Goal: Transaction & Acquisition: Obtain resource

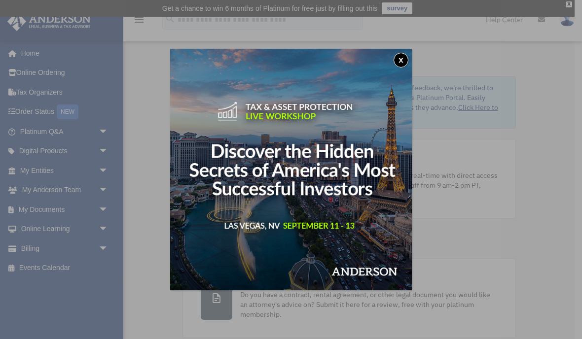
click at [58, 161] on div "x" at bounding box center [291, 169] width 582 height 339
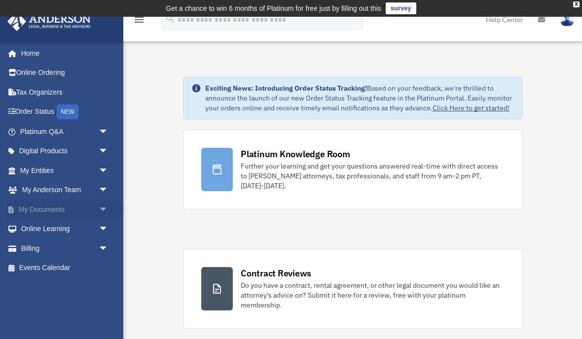
click at [42, 208] on link "My Documents arrow_drop_down" at bounding box center [65, 210] width 116 height 20
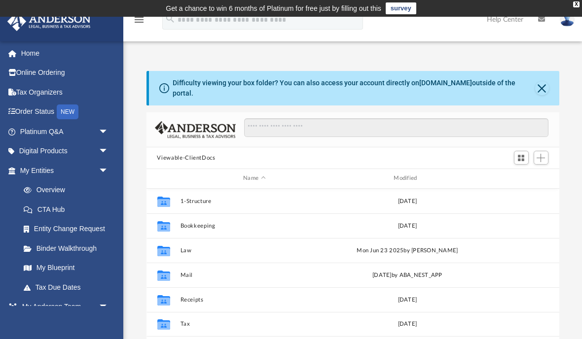
scroll to position [224, 413]
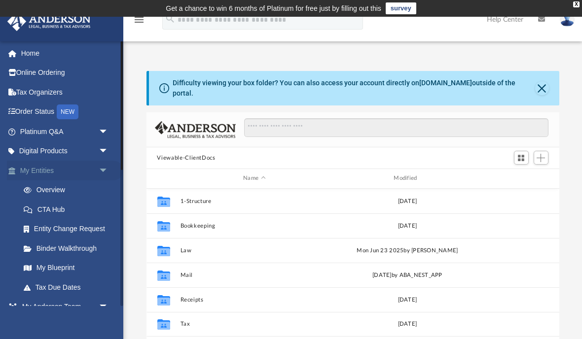
click at [101, 171] on span "arrow_drop_down" at bounding box center [109, 171] width 20 height 20
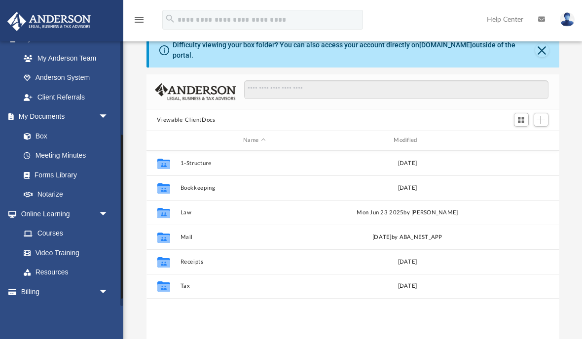
scroll to position [150, 0]
click at [43, 171] on link "Forms Library" at bounding box center [68, 176] width 109 height 20
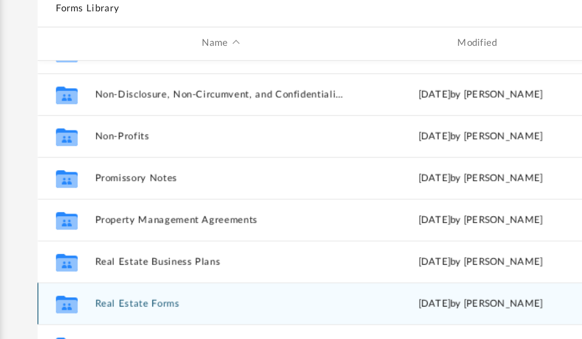
click at [180, 287] on button "Real Estate Forms" at bounding box center [254, 290] width 148 height 6
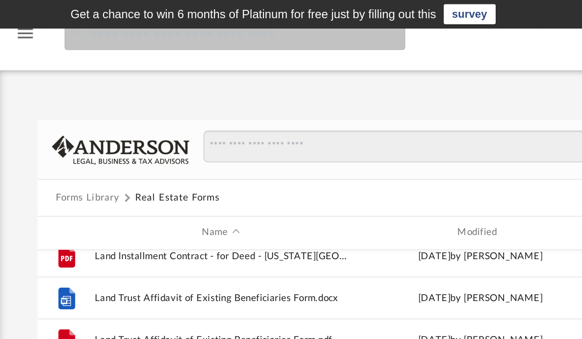
click at [162, 25] on input "search" at bounding box center [262, 20] width 201 height 20
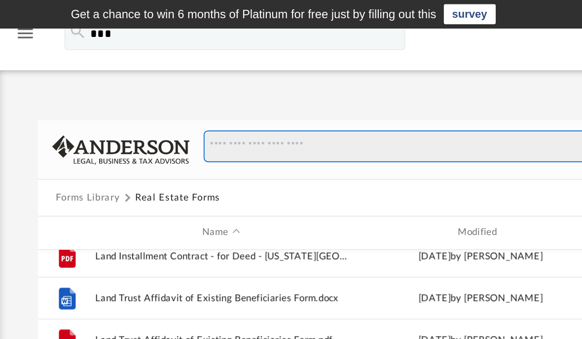
click at [244, 87] on input "Search files and folders" at bounding box center [396, 86] width 304 height 19
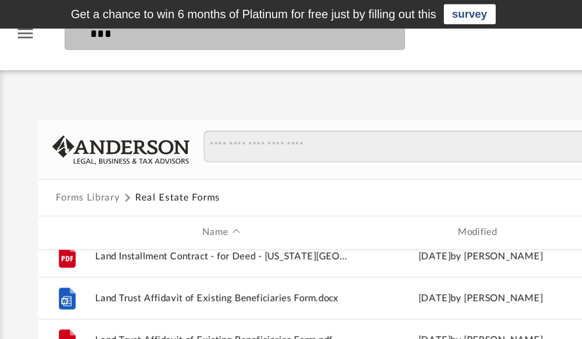
click at [162, 21] on input "***" at bounding box center [262, 20] width 201 height 20
type input "**********"
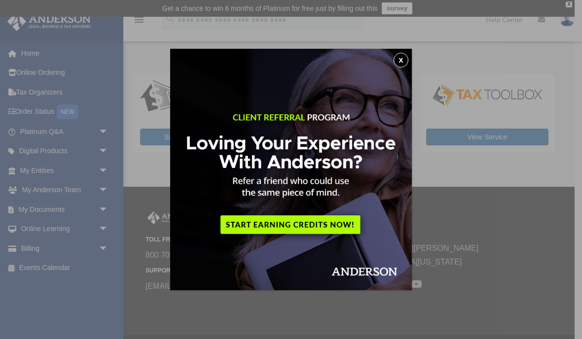
click at [397, 58] on button "x" at bounding box center [401, 60] width 15 height 15
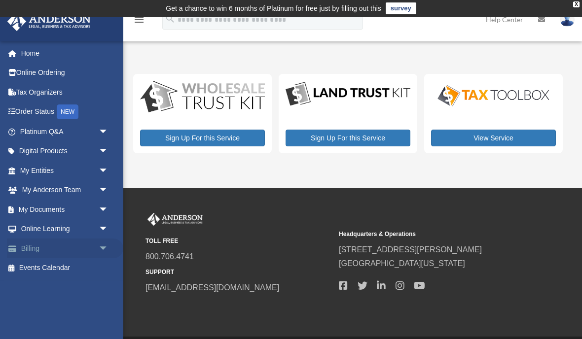
click at [27, 246] on link "Billing arrow_drop_down" at bounding box center [65, 249] width 116 height 20
click at [22, 222] on link "Online Learning arrow_drop_down" at bounding box center [65, 229] width 116 height 20
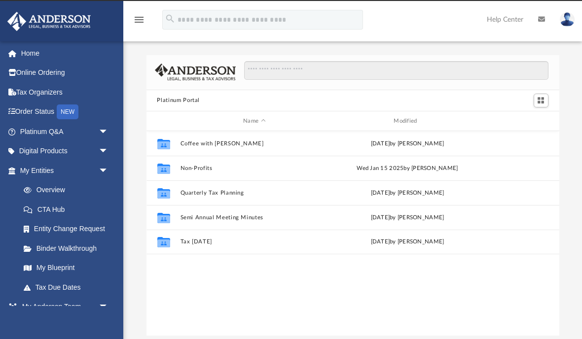
scroll to position [0, 0]
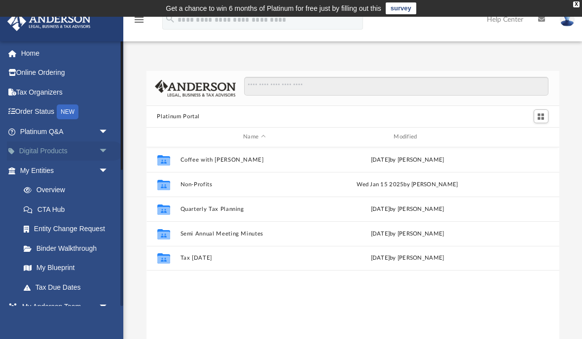
click at [28, 146] on link "Digital Products arrow_drop_down" at bounding box center [65, 152] width 116 height 20
click at [104, 156] on span "arrow_drop_down" at bounding box center [109, 152] width 20 height 20
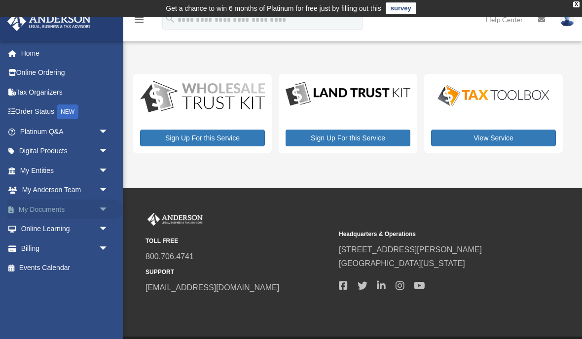
click at [103, 208] on span "arrow_drop_down" at bounding box center [109, 210] width 20 height 20
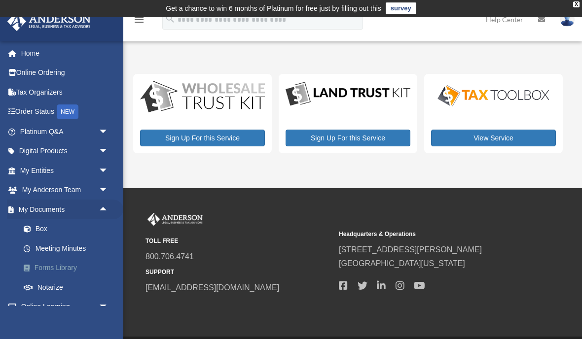
click at [48, 266] on link "Forms Library" at bounding box center [68, 268] width 109 height 20
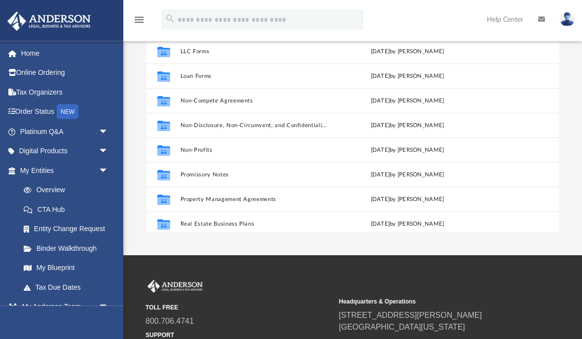
scroll to position [119, 0]
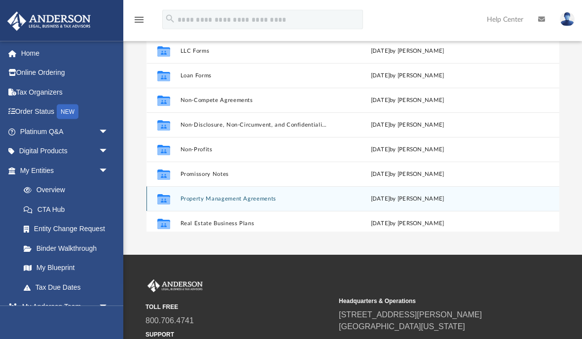
click at [176, 199] on div "Collaborated Folder" at bounding box center [163, 199] width 25 height 16
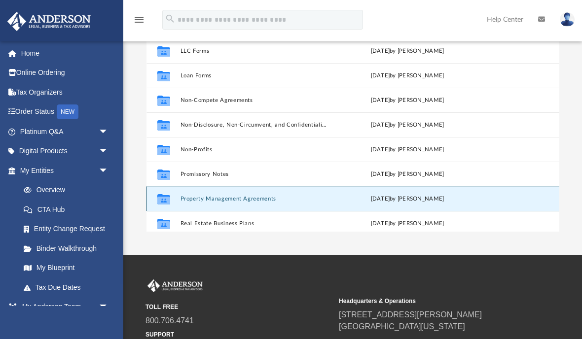
click at [164, 202] on icon "grid" at bounding box center [163, 199] width 13 height 10
click at [199, 196] on button "Property Management Agreements" at bounding box center [254, 199] width 148 height 6
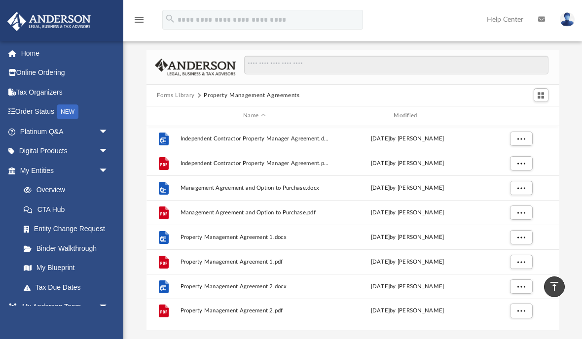
scroll to position [0, 0]
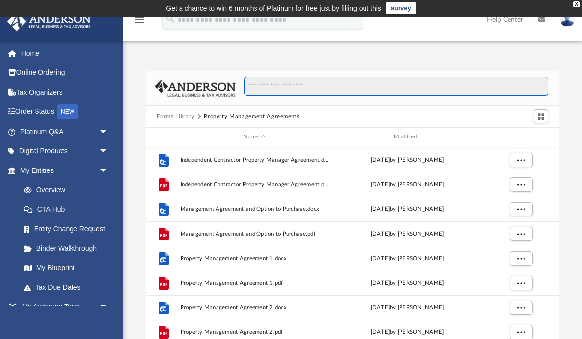
click at [254, 89] on input "Search files and folders" at bounding box center [396, 86] width 304 height 19
type input "*"
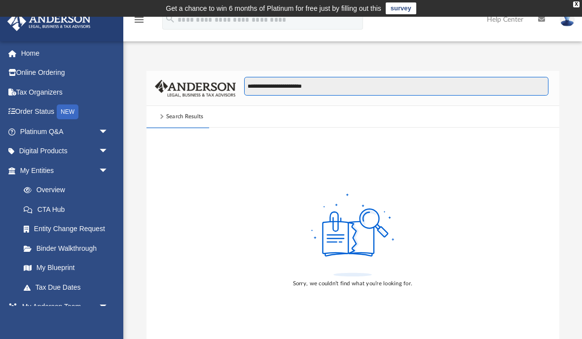
type input "**********"
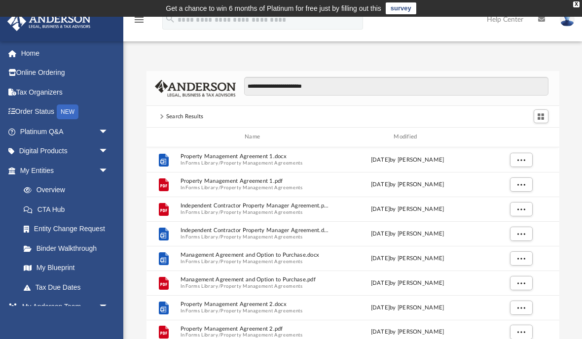
click at [177, 39] on div "menu search Site Menu add elforastero77@yahoo.com My Profile Reset Password Log…" at bounding box center [290, 24] width 567 height 34
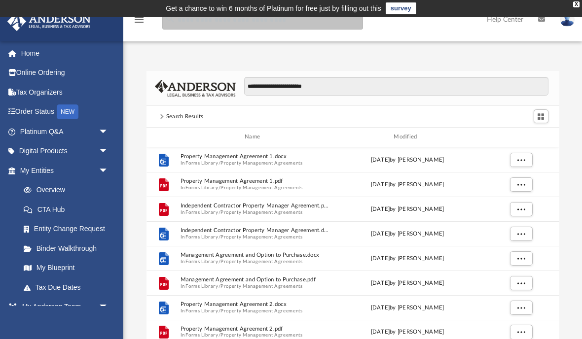
click at [171, 29] on input "search" at bounding box center [262, 20] width 201 height 20
type input "**********"
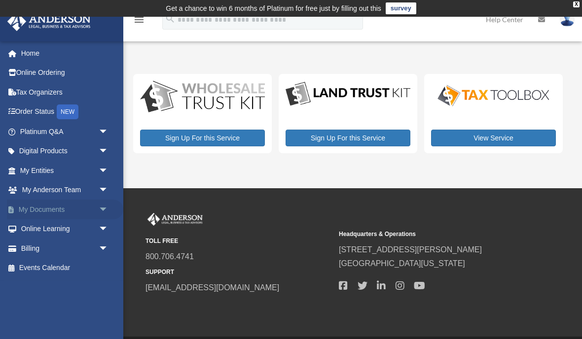
click at [102, 202] on span "arrow_drop_down" at bounding box center [109, 210] width 20 height 20
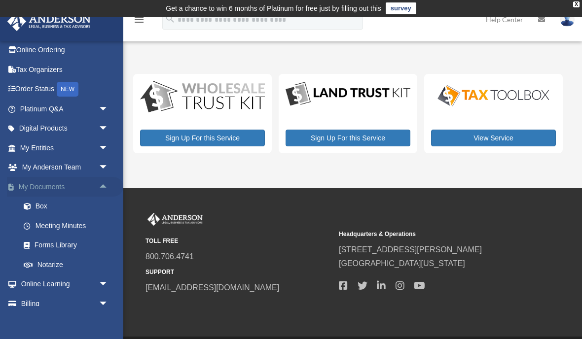
scroll to position [22, 0]
click at [41, 238] on link "Forms Library" at bounding box center [68, 246] width 109 height 20
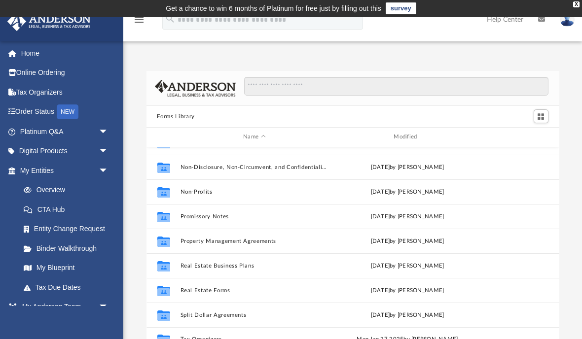
scroll to position [535, 0]
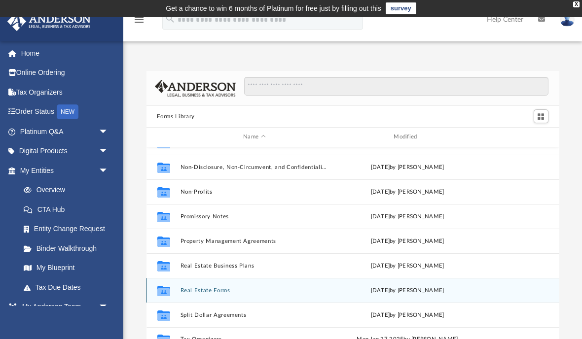
click at [184, 287] on button "Real Estate Forms" at bounding box center [254, 290] width 148 height 6
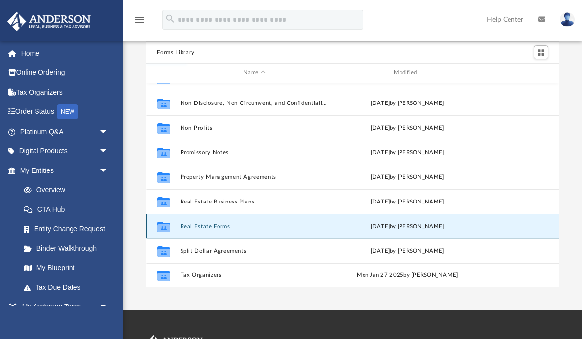
scroll to position [69, 0]
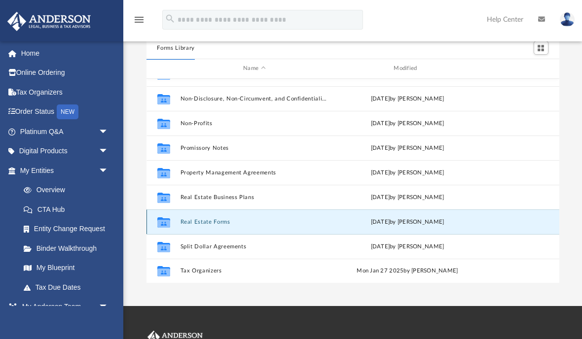
click at [162, 222] on icon "grid" at bounding box center [163, 222] width 13 height 10
click at [197, 224] on button "Real Estate Forms" at bounding box center [254, 222] width 148 height 6
click at [198, 226] on div "Collaborated Folder Real Estate Forms Mon Sep 11 2023 by Mary Acree" at bounding box center [352, 222] width 413 height 25
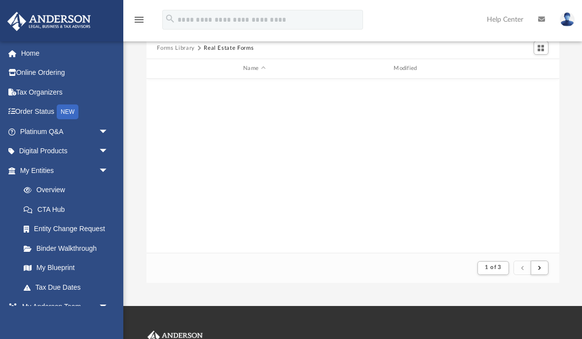
scroll to position [0, 0]
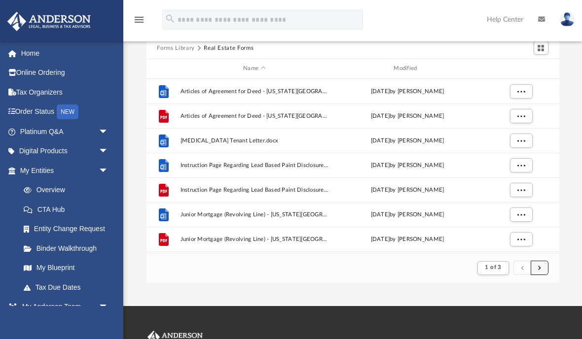
click at [539, 269] on span "submit" at bounding box center [539, 267] width 3 height 5
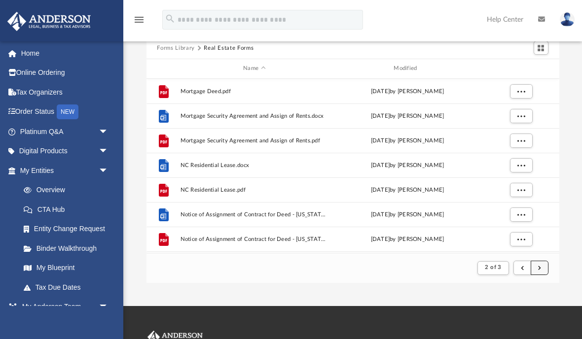
click at [540, 268] on span "submit" at bounding box center [539, 267] width 3 height 5
click at [537, 273] on button "submit" at bounding box center [540, 268] width 18 height 14
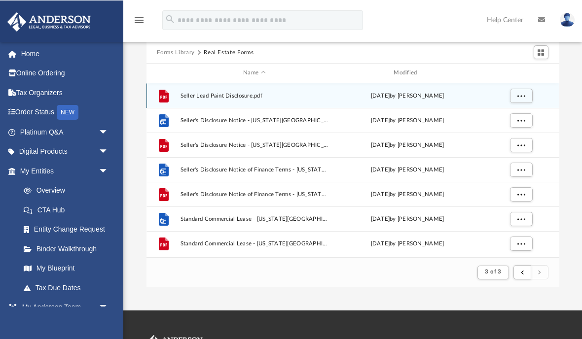
scroll to position [64, 0]
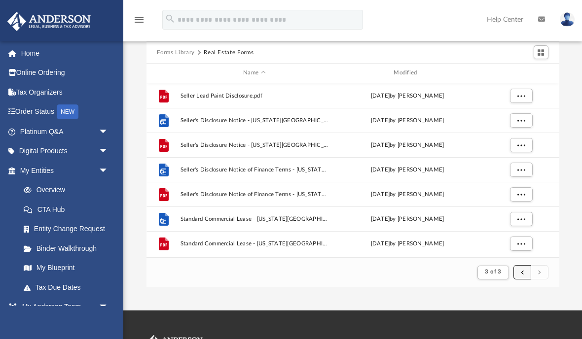
click at [525, 278] on button "submit" at bounding box center [522, 272] width 18 height 14
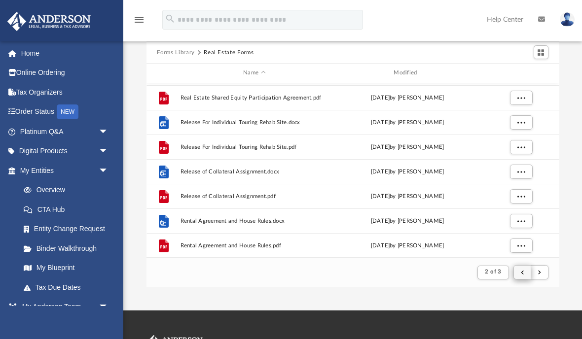
scroll to position [664, 0]
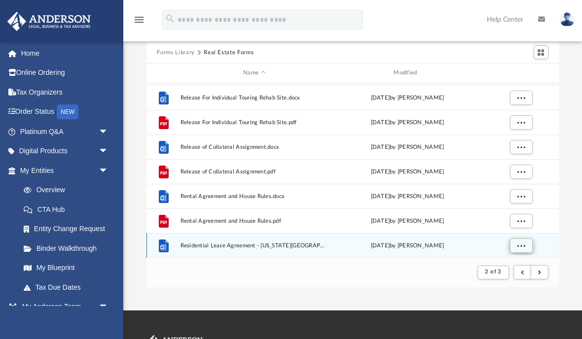
click at [520, 246] on span "More options" at bounding box center [521, 245] width 8 height 5
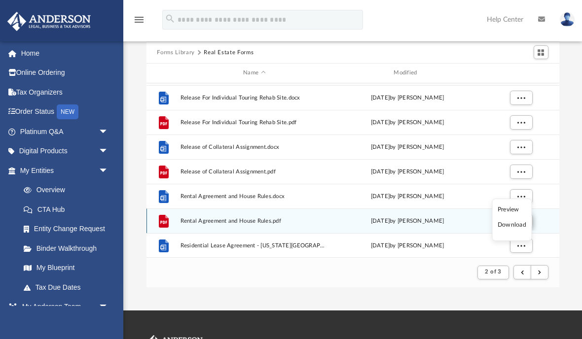
click at [516, 226] on li "Download" at bounding box center [512, 225] width 29 height 10
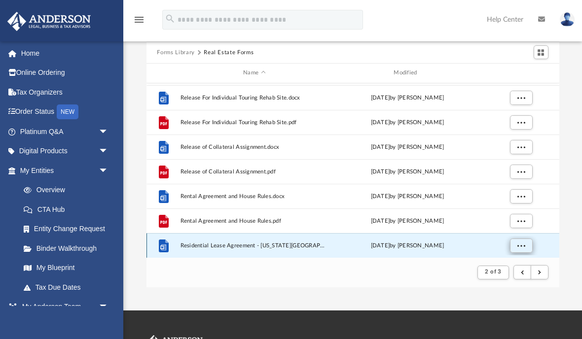
click at [516, 245] on button "More options" at bounding box center [520, 245] width 23 height 15
click at [517, 245] on span "More options" at bounding box center [521, 245] width 8 height 5
click at [516, 226] on li "Download" at bounding box center [512, 225] width 29 height 10
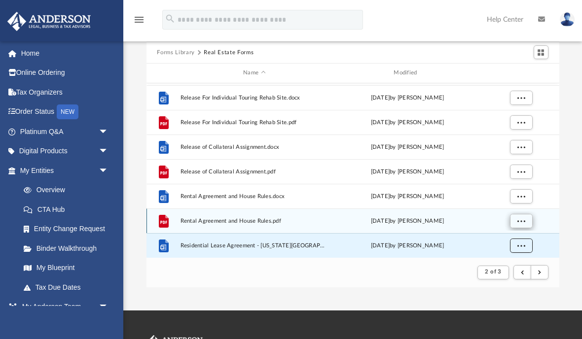
scroll to position [106, 0]
